Goal: Task Accomplishment & Management: Manage account settings

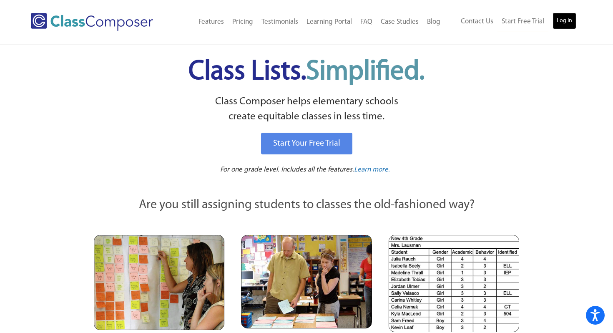
click at [559, 24] on link "Log In" at bounding box center [565, 21] width 24 height 17
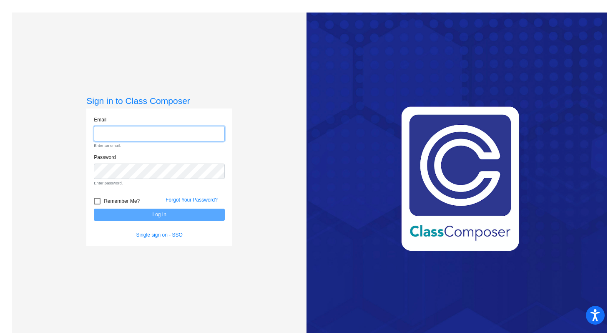
type input "[EMAIL_ADDRESS][DOMAIN_NAME]"
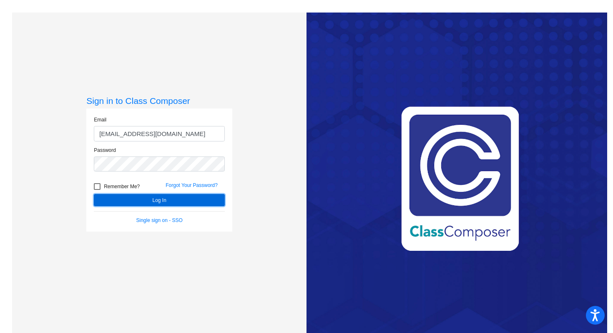
click at [134, 202] on button "Log In" at bounding box center [159, 200] width 131 height 12
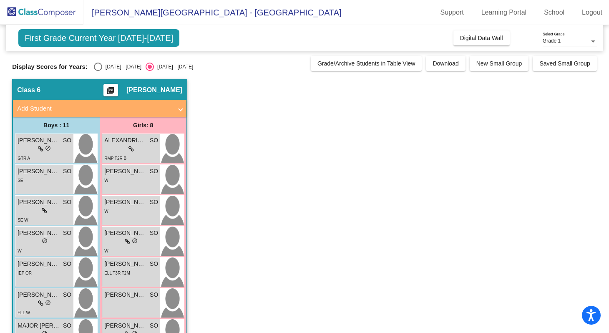
click at [99, 70] on div "Select an option" at bounding box center [98, 67] width 8 height 8
click at [98, 71] on input "[DATE] - [DATE]" at bounding box center [98, 71] width 0 height 0
radio input "true"
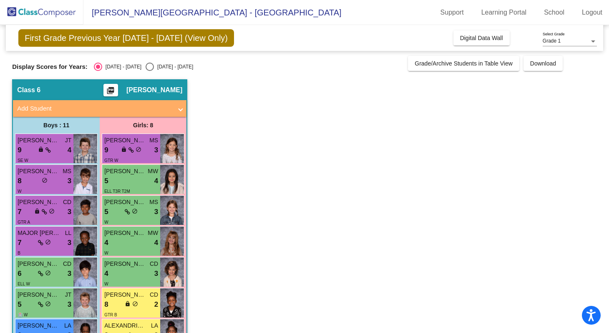
click at [146, 67] on div "Select an option" at bounding box center [150, 67] width 8 height 8
click at [149, 71] on input "[DATE] - [DATE]" at bounding box center [149, 71] width 0 height 0
radio input "true"
